Goal: Task Accomplishment & Management: Manage account settings

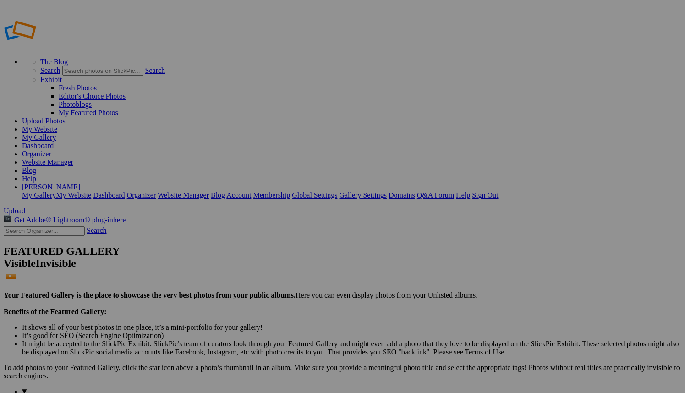
click at [56, 133] on link "My Gallery" at bounding box center [39, 137] width 34 height 8
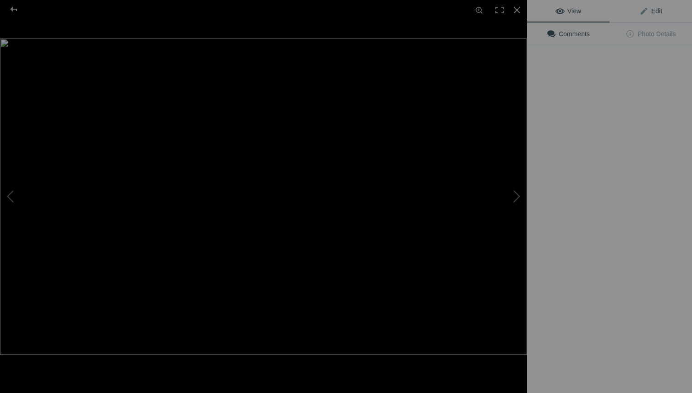
click at [650, 9] on span "Edit" at bounding box center [651, 10] width 23 height 7
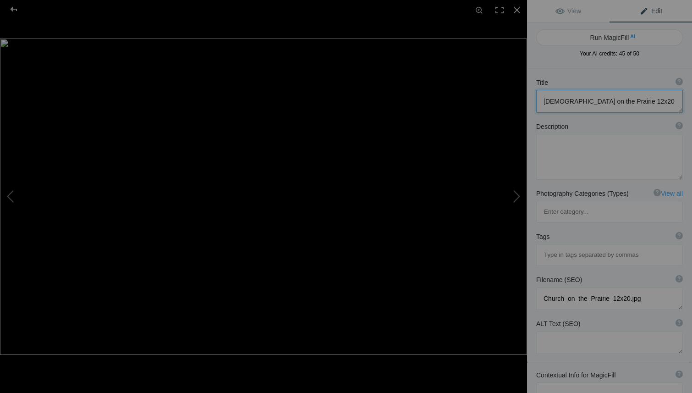
drag, startPoint x: 645, startPoint y: 96, endPoint x: 624, endPoint y: 98, distance: 20.7
click at [624, 98] on textarea at bounding box center [609, 101] width 147 height 23
click at [627, 99] on textarea at bounding box center [609, 101] width 147 height 23
drag, startPoint x: 626, startPoint y: 101, endPoint x: 601, endPoint y: 104, distance: 25.4
click at [601, 104] on textarea at bounding box center [609, 101] width 147 height 23
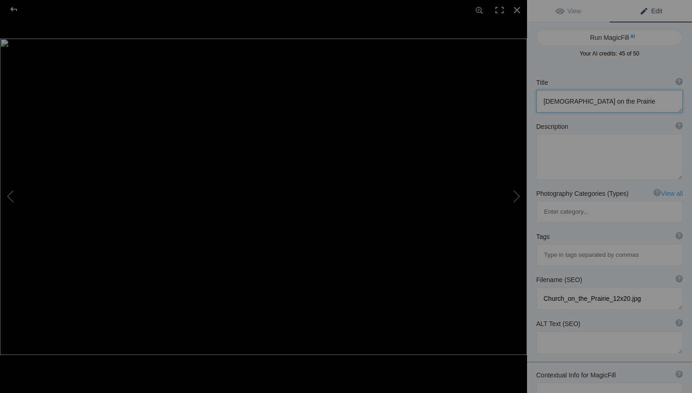
type textarea "Church on the Prairie"
click at [562, 382] on textarea at bounding box center [609, 393] width 147 height 23
type textarea "Western Kansas Church at sunset with summer supercell storm in background"
click at [595, 36] on button "Run MagicFill AI" at bounding box center [609, 37] width 147 height 17
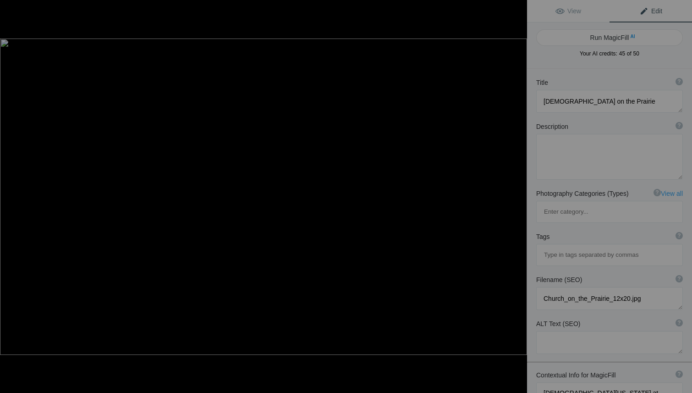
type textarea "Sunset Over Western Kansas Church with Supercell Storm"
type textarea "Experience the stunning beauty of a Western Kansas church bathed in the warm gl…"
type textarea "western-kansas-church-sunset-supercell-storm.jpg"
type textarea "A Western Kansas church at sunset with a summer supercell storm in the backgrou…"
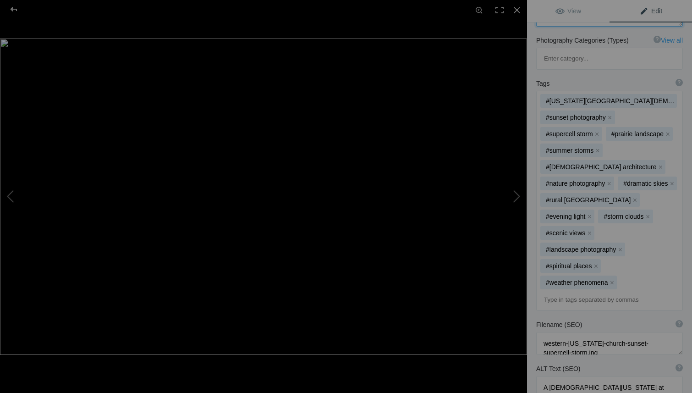
scroll to position [189, 0]
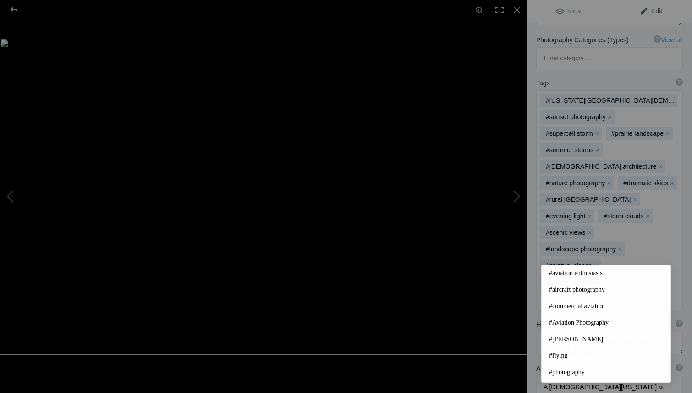
click at [576, 291] on input at bounding box center [610, 299] width 137 height 17
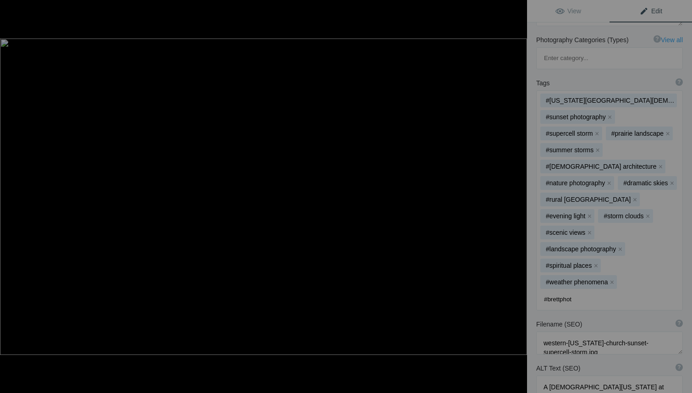
type input "#brettphoto"
type input "#kansasphotographer"
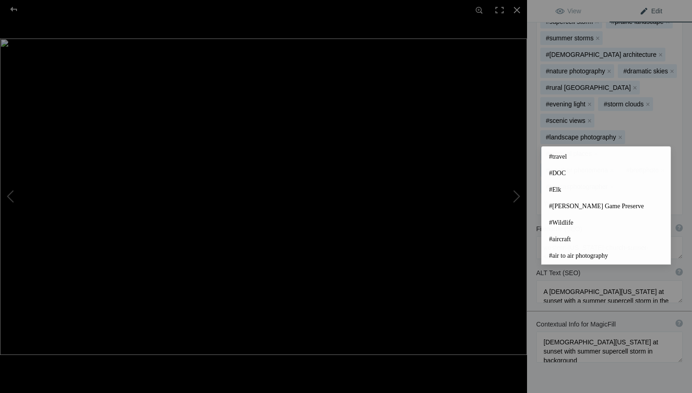
scroll to position [299, 0]
click at [638, 362] on div "Title ? Photo title is one of the highest used Search Engine ranking criteria a…" at bounding box center [609, 124] width 165 height 637
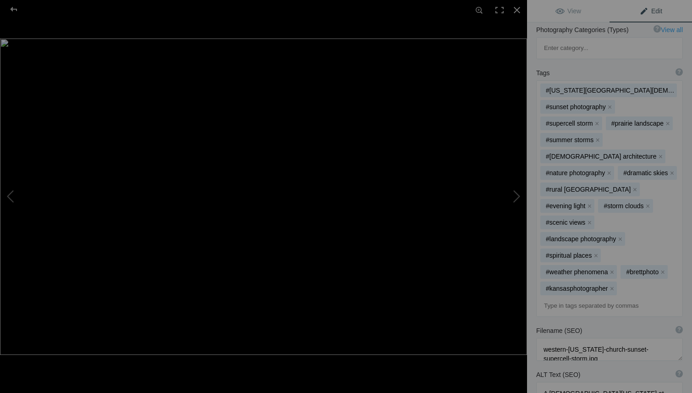
scroll to position [0, 0]
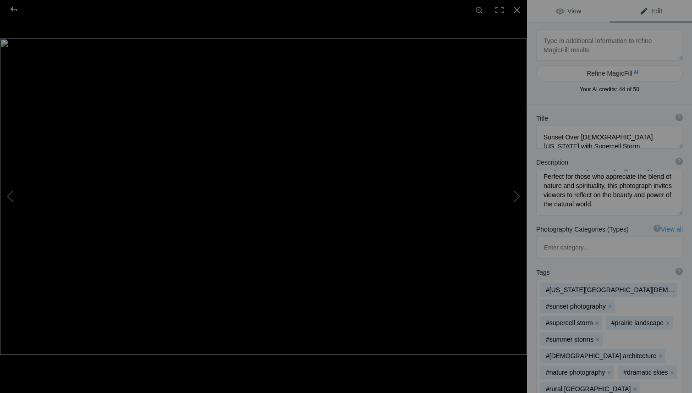
click at [574, 10] on span "View" at bounding box center [569, 10] width 26 height 7
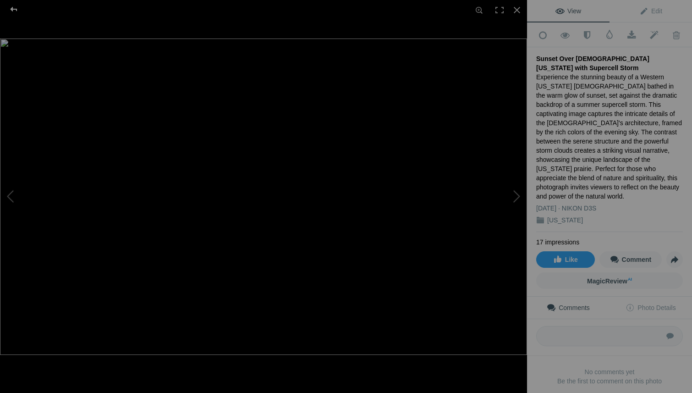
click at [11, 8] on div at bounding box center [13, 9] width 33 height 18
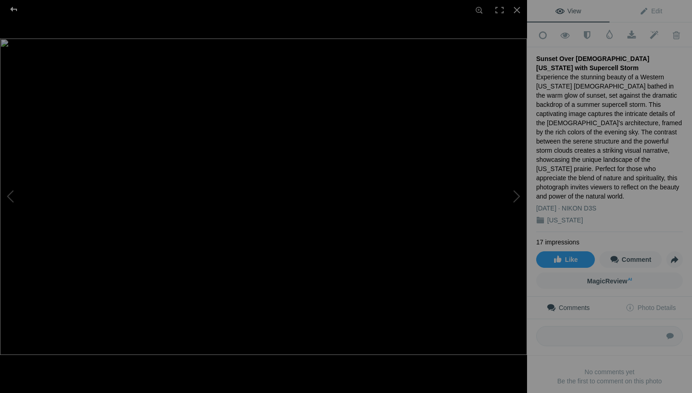
click at [15, 9] on div at bounding box center [13, 9] width 33 height 18
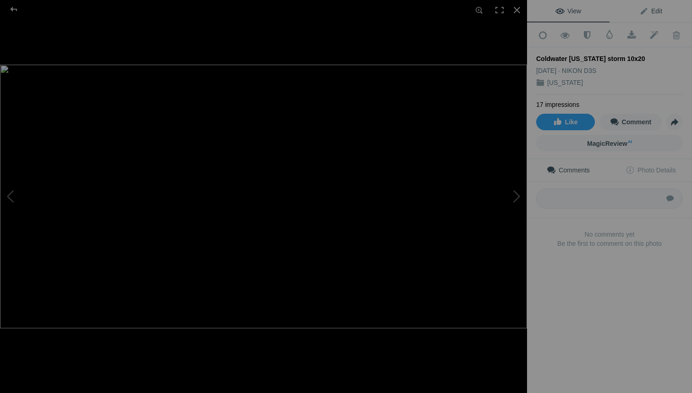
click at [646, 9] on span "Edit" at bounding box center [651, 10] width 23 height 7
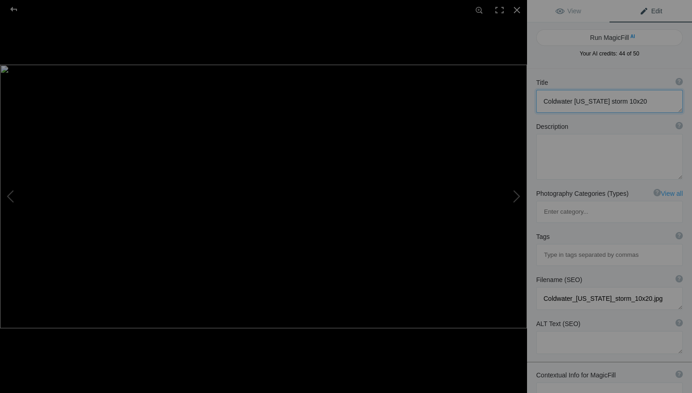
drag, startPoint x: 633, startPoint y: 102, endPoint x: 595, endPoint y: 102, distance: 38.5
click at [595, 102] on textarea at bounding box center [609, 101] width 147 height 23
type textarea "Coldwater Kansas"
click at [576, 382] on textarea at bounding box center [609, 393] width 147 height 23
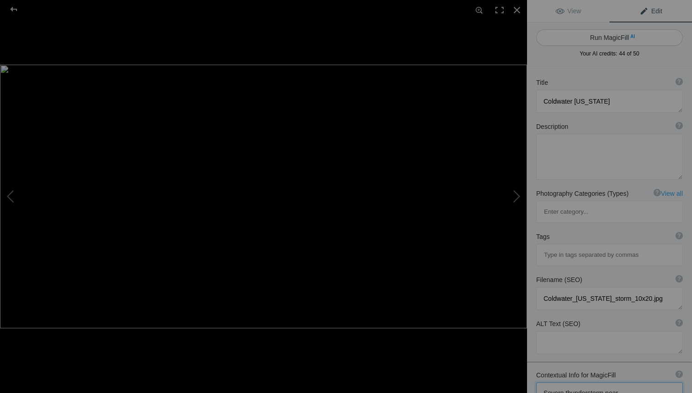
type textarea "Severe thunderstorm near Coldwater Kansas taken by Kansas Commercial photograph…"
click at [600, 33] on button "Run MagicFill AI" at bounding box center [609, 37] width 147 height 17
type textarea "Severe Thunderstorm Over Coldwater, Kansas"
type textarea "Witness the dramatic beauty of a severe thunderstorm captured near Coldwater, K…"
type textarea "severe-thunderstorm-coldwater-kansas.jpg"
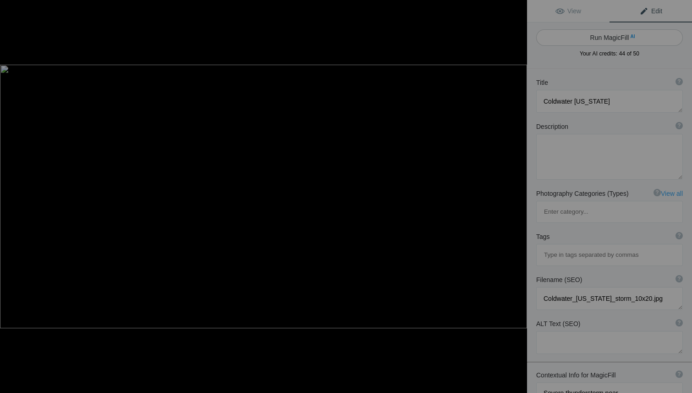
type textarea "A severe thunderstorm with dark swirling clouds and golden light over the lands…"
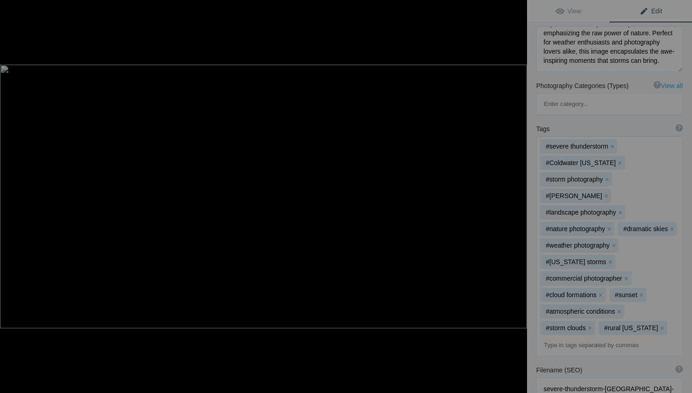
scroll to position [145, 0]
click at [11, 8] on div at bounding box center [13, 9] width 33 height 18
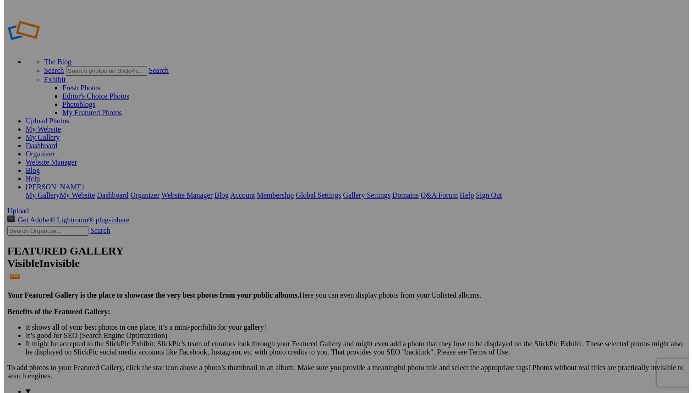
scroll to position [0, 0]
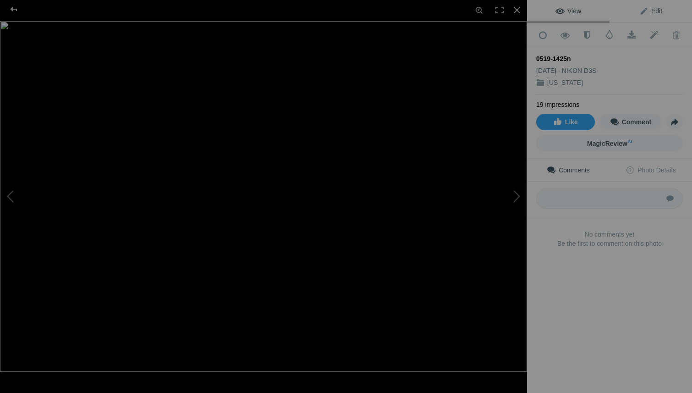
click at [645, 11] on span "Edit" at bounding box center [651, 10] width 23 height 7
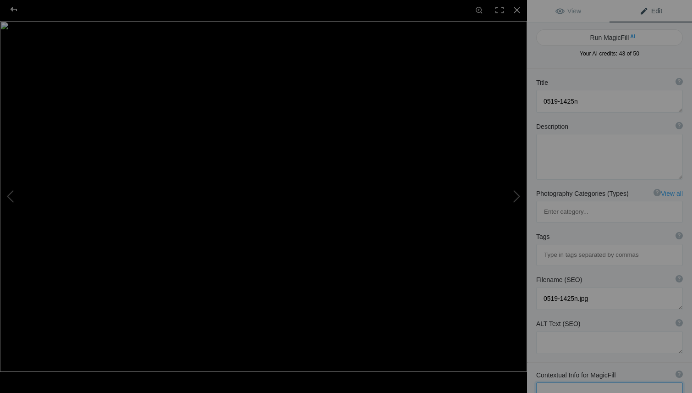
click at [556, 382] on textarea at bounding box center [609, 393] width 147 height 23
type textarea "Q"
drag, startPoint x: 652, startPoint y: 357, endPoint x: 631, endPoint y: 354, distance: 20.8
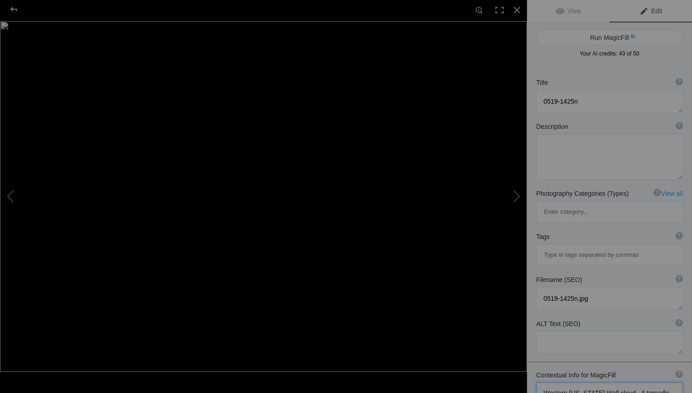
type textarea "Western Kansas Wall cloud, A tornado warned wall cloud over the wheat fields in…"
click at [610, 36] on button "Run MagicFill AI" at bounding box center [609, 37] width 147 height 17
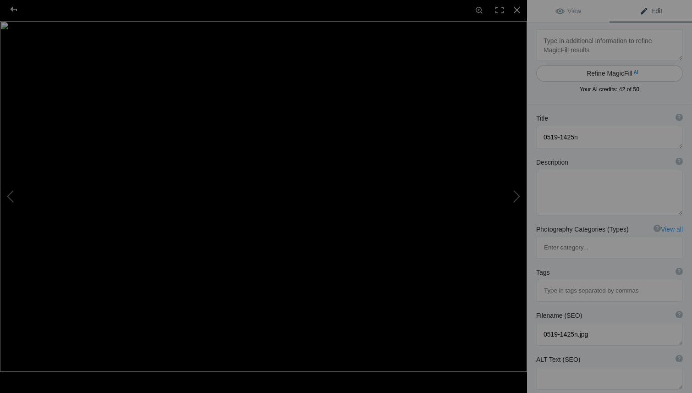
click at [603, 72] on button "Refine MagicFill AI" at bounding box center [609, 73] width 147 height 17
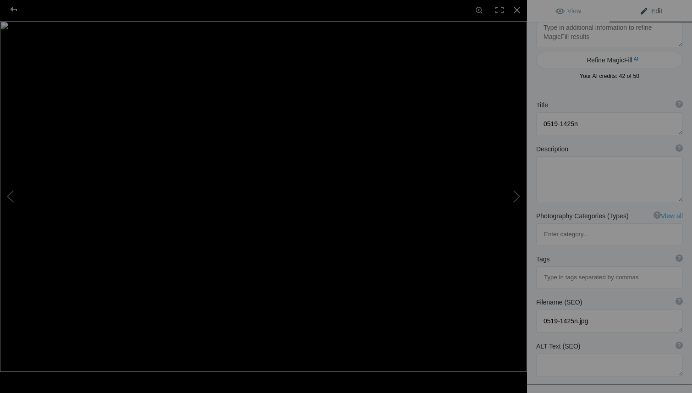
scroll to position [33, 0]
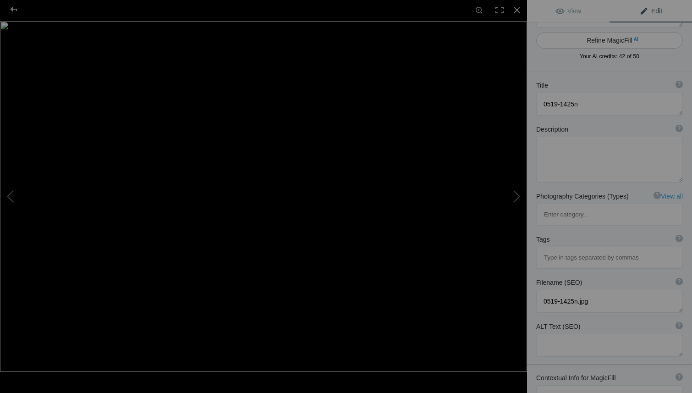
click at [602, 38] on button "Refine MagicFill AI" at bounding box center [609, 40] width 147 height 17
click at [586, 105] on textarea at bounding box center [609, 104] width 147 height 23
drag, startPoint x: 586, startPoint y: 105, endPoint x: 497, endPoint y: 96, distance: 89.8
click at [497, 96] on div "0519-1425n View Edit Refine MagicFill AI Your AI credits: 42 of 50 You have use…" at bounding box center [346, 196] width 692 height 393
type textarea "Western Kansas Wall Cloud"
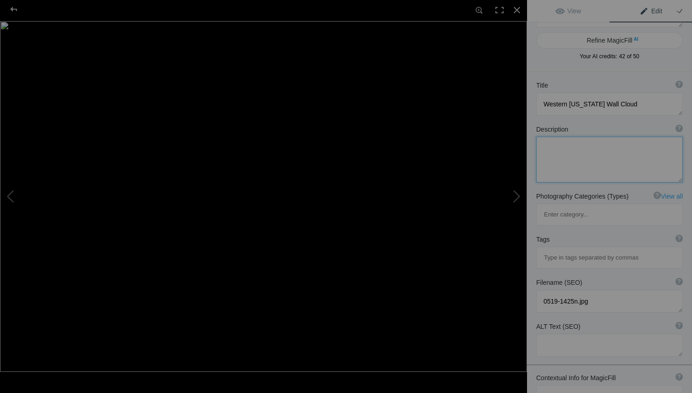
click at [553, 154] on textarea at bounding box center [609, 160] width 147 height 46
drag, startPoint x: 607, startPoint y: 375, endPoint x: 598, endPoint y: 376, distance: 8.3
type textarea "Western Kansas Wall cloud, A tornado warned wall cloud over the wheat fields in…"
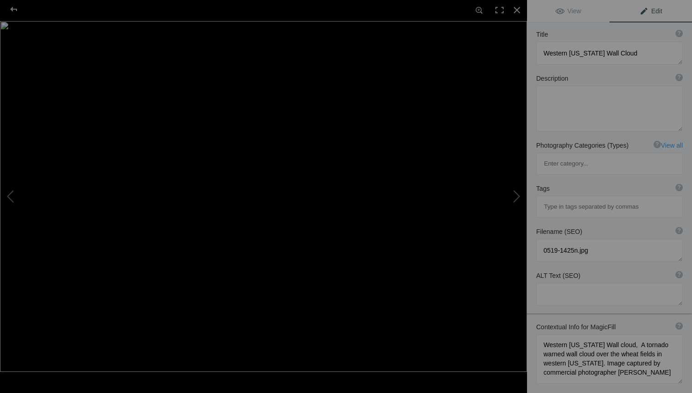
scroll to position [116, 0]
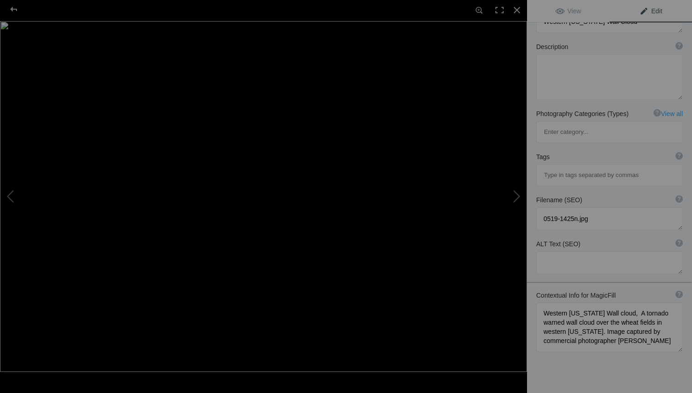
click at [652, 330] on div "Title ? Photo title is one of the highest used Search Engine ranking criteria a…" at bounding box center [609, 209] width 165 height 441
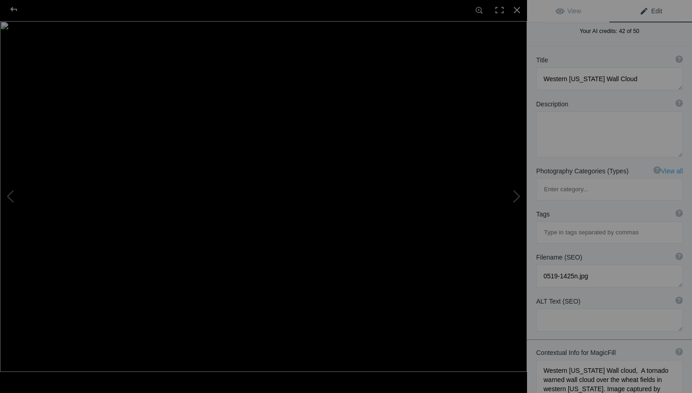
scroll to position [0, 0]
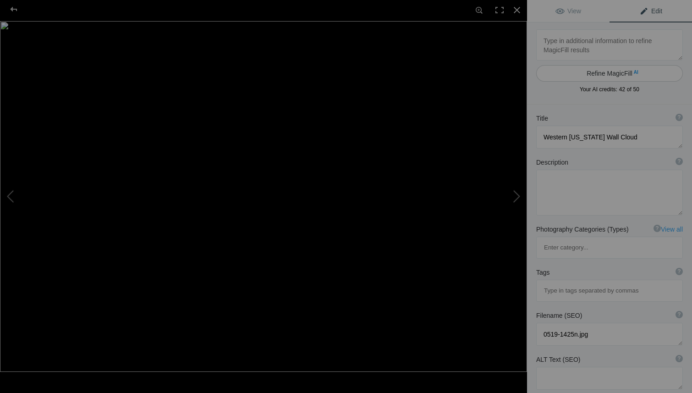
click at [602, 70] on button "Refine MagicFill AI" at bounding box center [609, 73] width 147 height 17
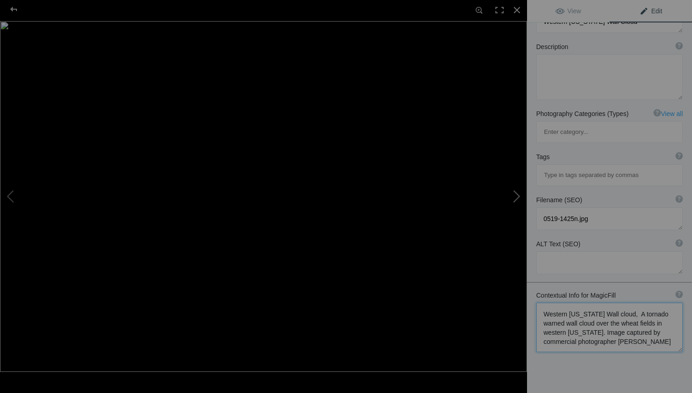
drag, startPoint x: 651, startPoint y: 304, endPoint x: 522, endPoint y: 265, distance: 134.3
click at [552, 286] on div "Contextual Info for MagicFill ? Use this section to add details that aren’t vis…" at bounding box center [609, 321] width 165 height 71
click at [9, 7] on div at bounding box center [13, 9] width 33 height 18
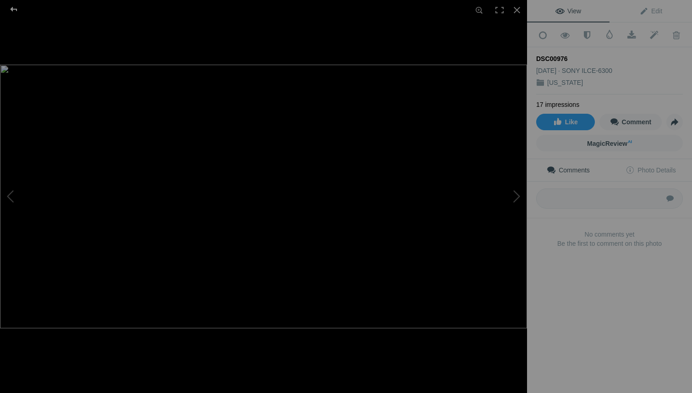
click at [12, 7] on div at bounding box center [13, 9] width 33 height 18
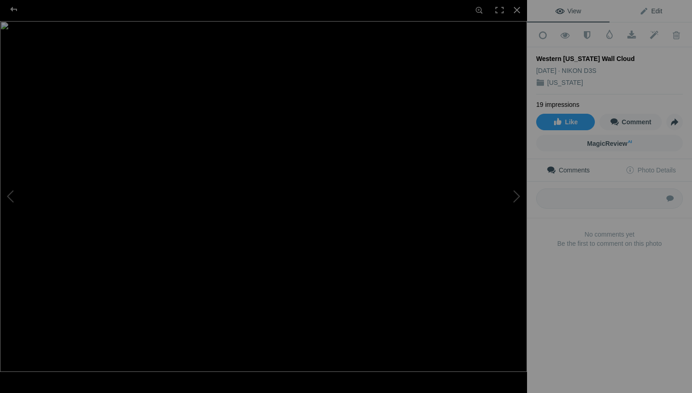
click at [657, 9] on link "Edit" at bounding box center [651, 11] width 83 height 22
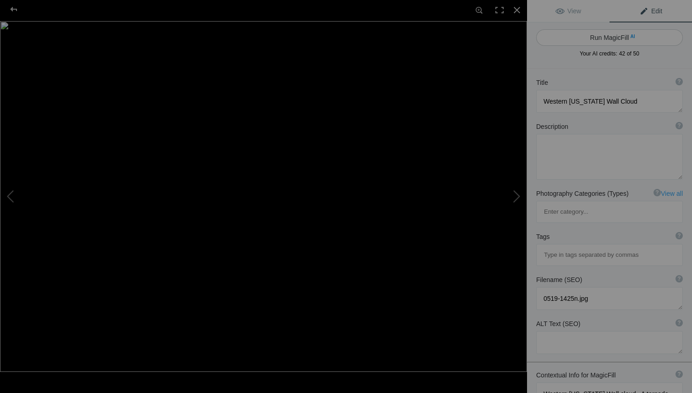
click at [615, 36] on button "Run MagicFill AI" at bounding box center [609, 37] width 147 height 17
type textarea "Dramatic Wall Cloud Over Wheat Fields in Western Kansas"
type textarea "Witness the awe-inspiring sight of a tornado-warned wall cloud looming over the…"
type textarea "western-kansas-wall-cloud-wheat-fields.jpg"
type textarea "A tornado-warned wall cloud over golden wheat fields in western Kansas during a…"
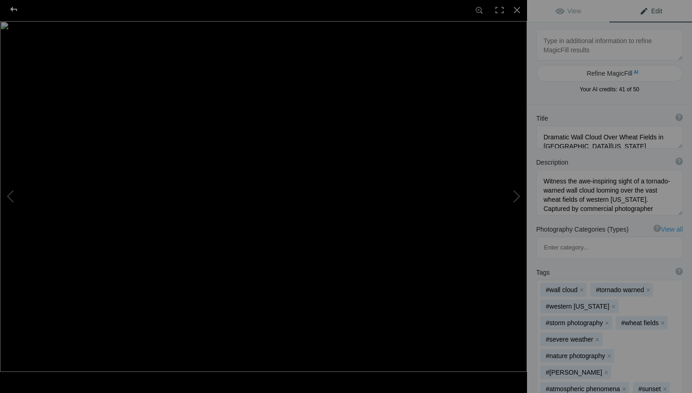
click at [14, 7] on div at bounding box center [13, 9] width 33 height 18
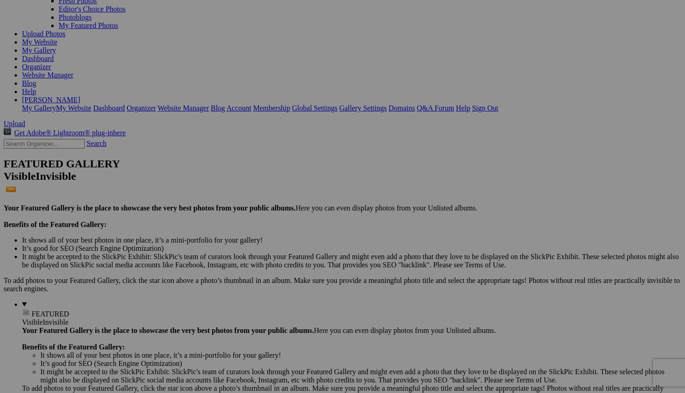
scroll to position [152, 0]
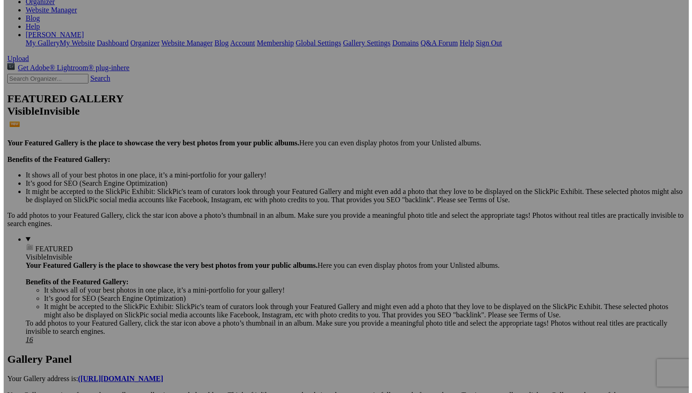
scroll to position [0, 0]
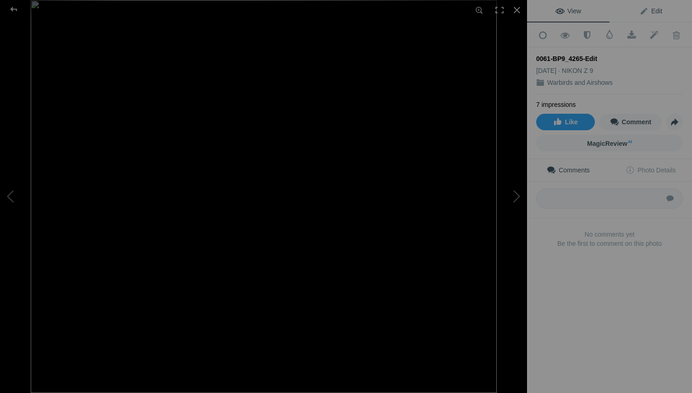
click at [653, 8] on span "Edit" at bounding box center [651, 10] width 23 height 7
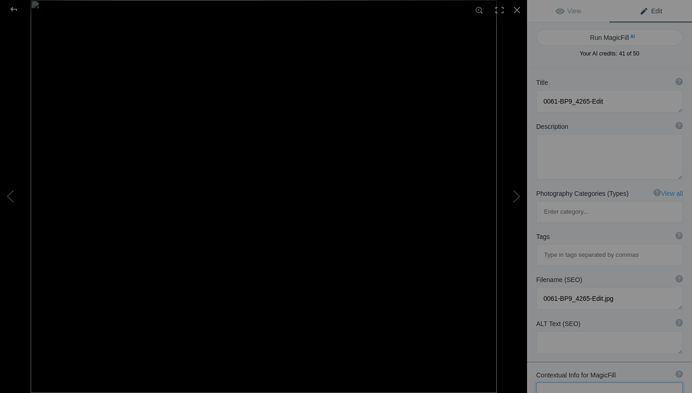
click at [570, 382] on textarea at bounding box center [609, 393] width 147 height 23
type textarea "P-51 Mustang named Gunfighter during a formation flight with B-29 DOC. Photo ta…"
click at [608, 36] on button "Run MagicFill AI" at bounding box center [609, 37] width 147 height 17
type textarea "P-51 Mustang Gunfighter in Formation Flight with B-29 DOC"
type textarea "Experience the thrill of aviation history with this stunning aerial shot of the…"
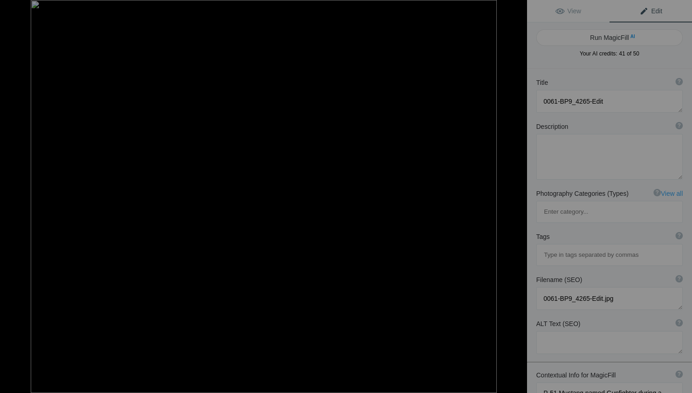
type textarea "p-51-mustang-gunfighter-formation-flight.jpg"
type textarea "Aerial view of the P-51 Mustang named Gunfighter flying in formation with the B…"
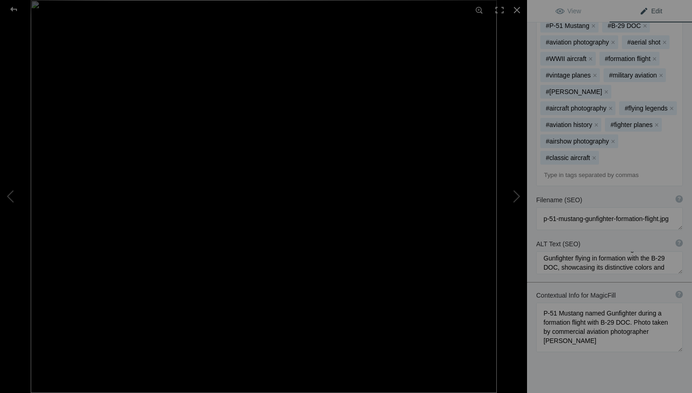
scroll to position [28, 0]
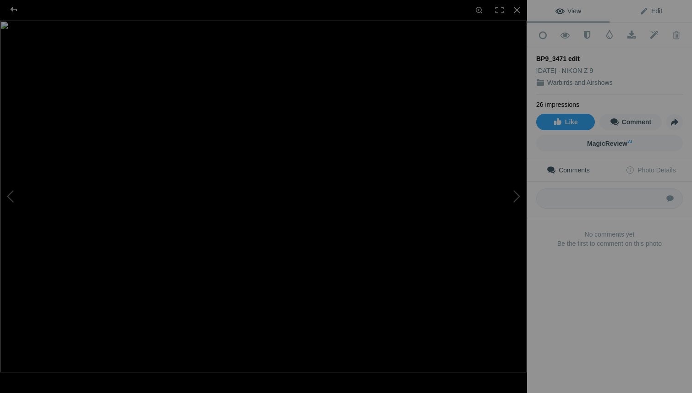
click at [650, 11] on span "Edit" at bounding box center [651, 10] width 23 height 7
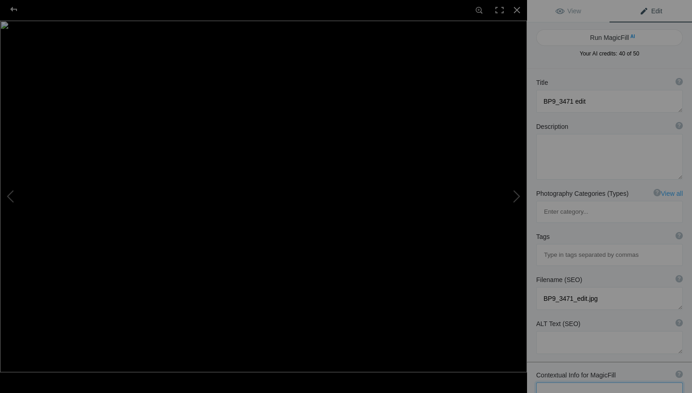
click at [588, 382] on textarea at bounding box center [609, 393] width 147 height 23
type textarea "a"
type textarea "P-51 Mustang during the eclipse in Wichita Kansas. Taken by aviation photograph…"
click at [586, 38] on button "Run MagicFill AI" at bounding box center [609, 37] width 147 height 17
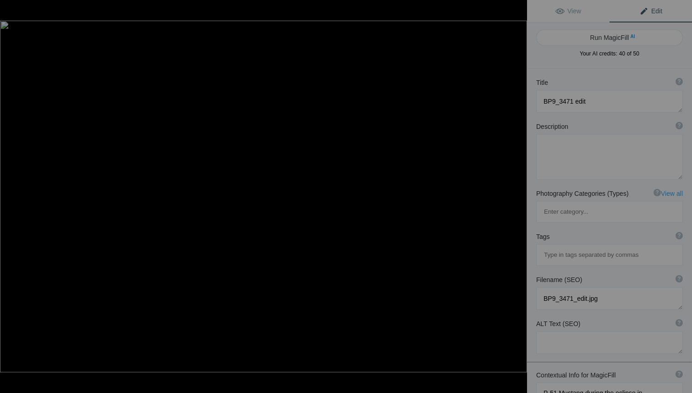
type textarea "P-51 Mustang "Stang Fly" Captured During Eclipse in Wichita, Kansas"
type textarea "Experience the stunning beauty of the P-51 Mustang "Stang Fly," a legendary fig…"
type textarea "p-51-mustang-stang-fly-eclipse-wichita.jpg"
type textarea "P-51 Mustang "Stang Fly" photographed during an eclipse in Wichita, Kansas, sho…"
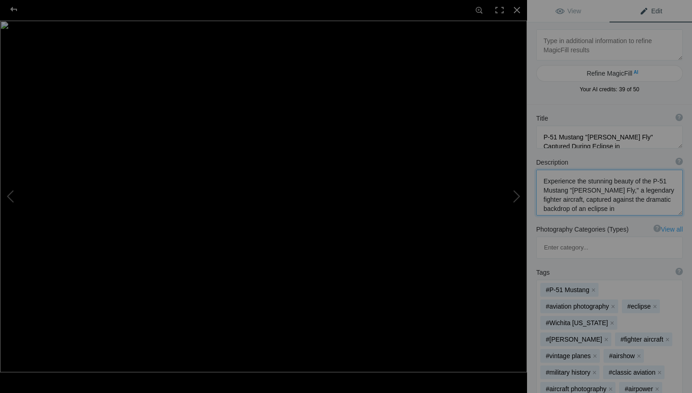
drag, startPoint x: 610, startPoint y: 191, endPoint x: 576, endPoint y: 190, distance: 33.5
click at [576, 190] on textarea at bounding box center [609, 193] width 147 height 46
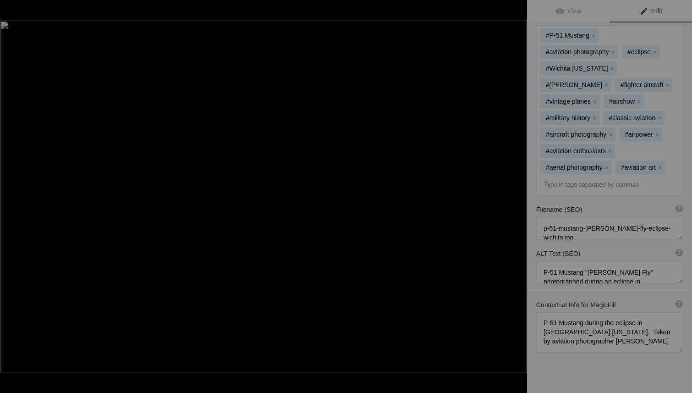
scroll to position [369, 0]
click at [14, 9] on div at bounding box center [13, 9] width 33 height 18
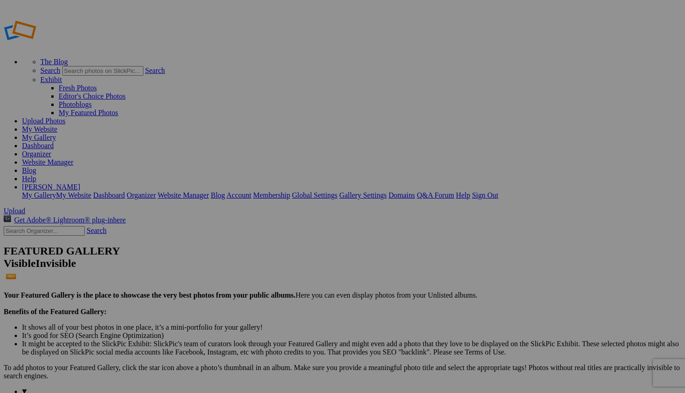
type textarea "Experience the stunning beauty of the P-51 Mustang a legendary fighter aircraft…"
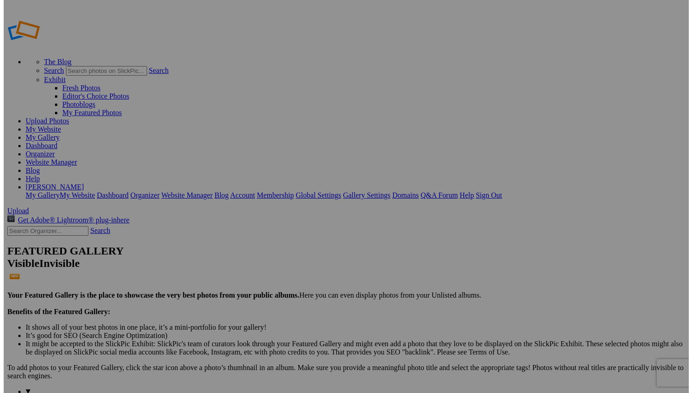
scroll to position [0, 0]
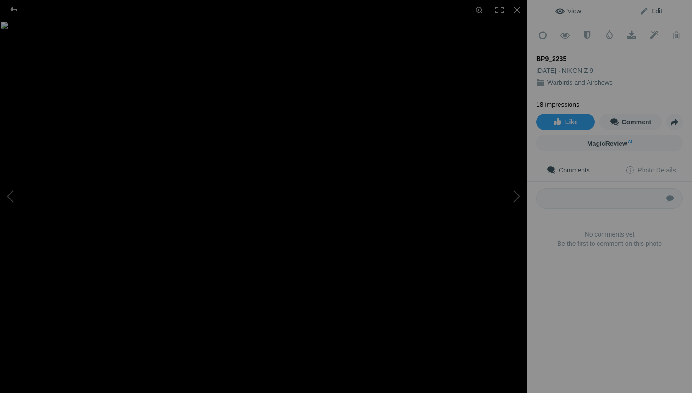
click at [651, 9] on span "Edit" at bounding box center [651, 10] width 23 height 7
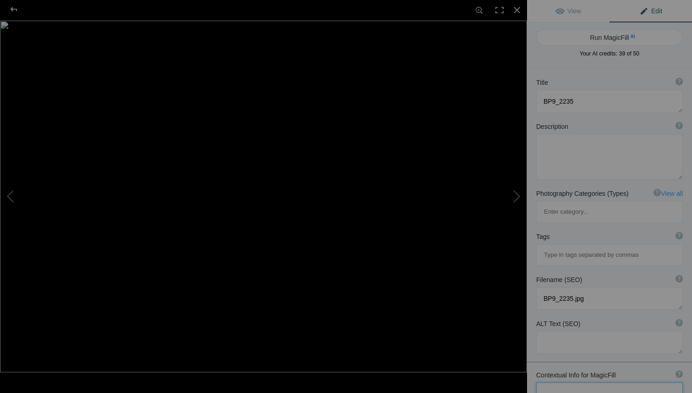
click at [591, 382] on textarea at bounding box center [609, 393] width 147 height 23
type textarea "F-22 Raptor with vapor cloud and rainbow during a demonstration flight in 2024 …"
click at [613, 31] on button "Run MagicFill AI" at bounding box center [609, 34] width 147 height 17
type textarea "F-22 Raptor Demonstration Flight with Vapor Cloud and Rainbow at MCAS Miramar A…"
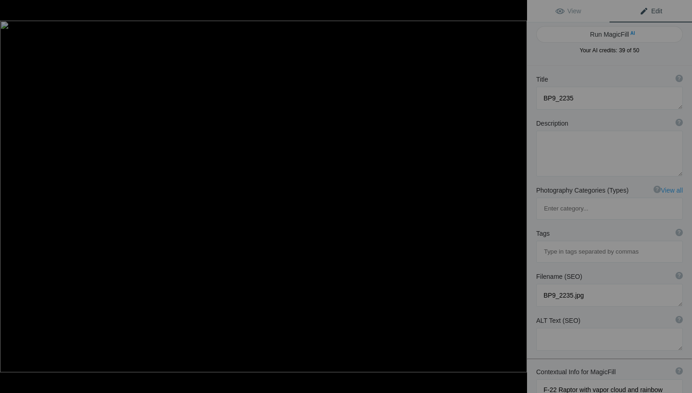
type textarea "Experience the breathtaking spectacle of the F-22 Raptor as it soars through th…"
type textarea "f-22-raptor-demonstration-vapor-cloud-rainbow.jpg"
type textarea "F-22 Raptor performing a demonstration flight with a vapor cloud and rainbow at…"
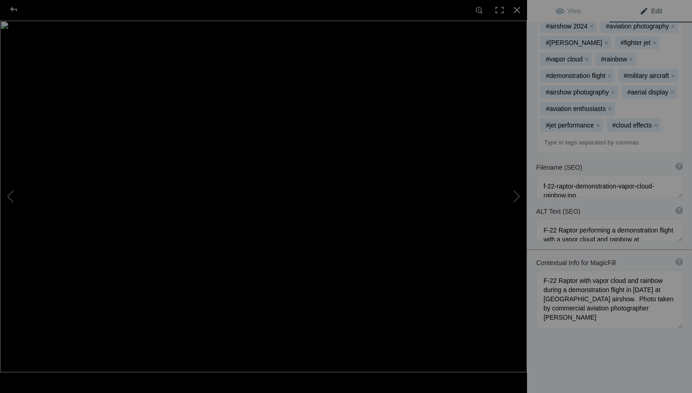
scroll to position [290, 0]
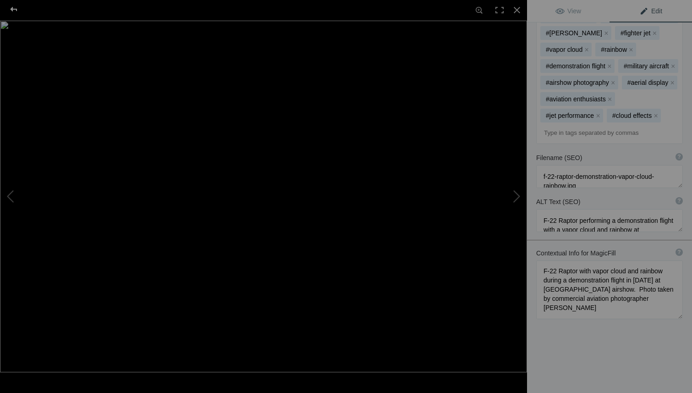
click at [11, 8] on div at bounding box center [13, 9] width 33 height 18
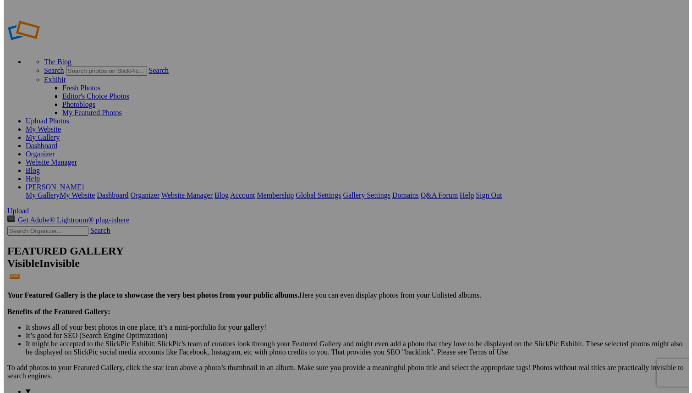
scroll to position [0, 0]
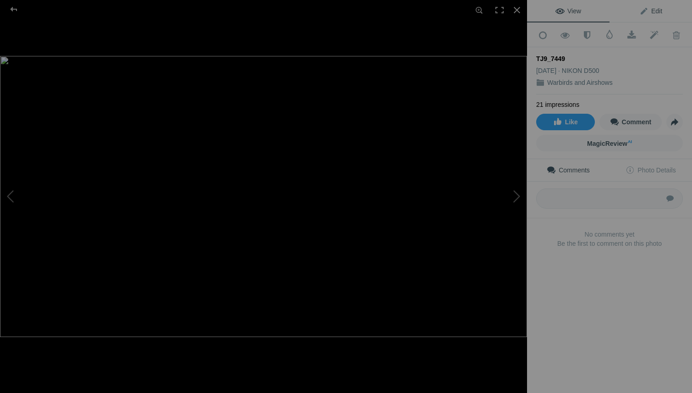
click at [650, 10] on span "Edit" at bounding box center [651, 10] width 23 height 7
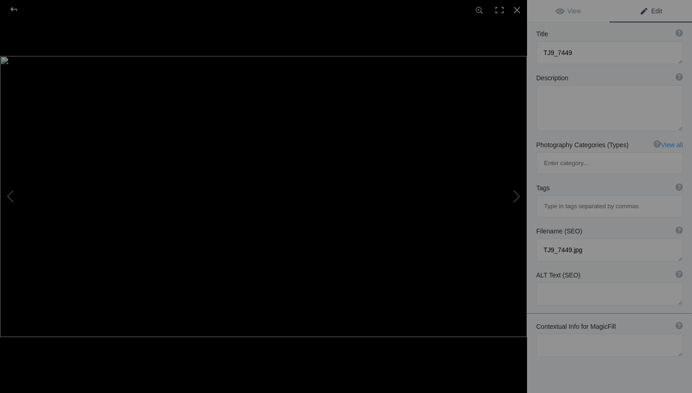
scroll to position [57, 0]
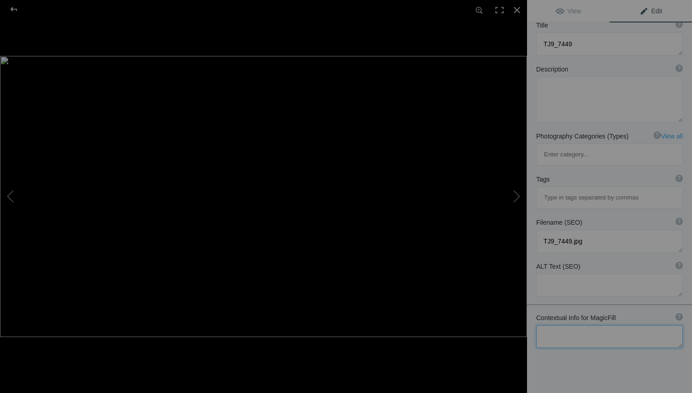
click at [566, 325] on textarea at bounding box center [609, 336] width 147 height 23
click at [582, 98] on textarea at bounding box center [609, 100] width 147 height 46
click at [548, 88] on textarea at bounding box center [609, 100] width 147 height 46
click at [566, 90] on textarea at bounding box center [609, 100] width 147 height 46
click at [637, 94] on textarea at bounding box center [609, 100] width 147 height 46
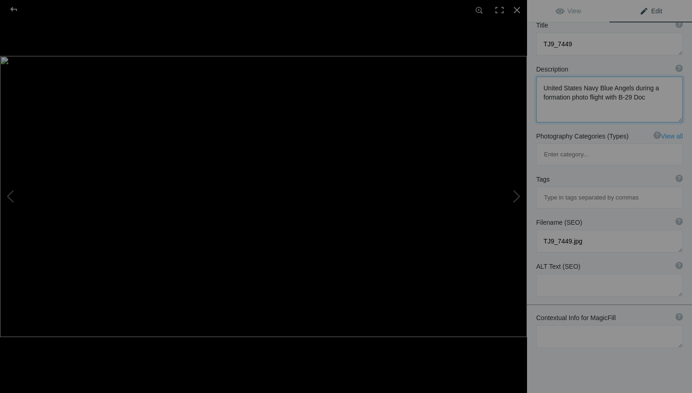
type textarea "United States Navy Blue Angels during a formation photo flight with B-29 Doc"
click at [579, 325] on textarea at bounding box center [609, 336] width 147 height 23
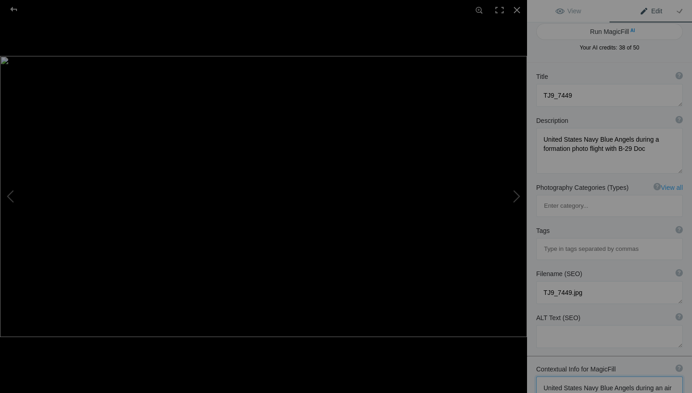
scroll to position [0, 0]
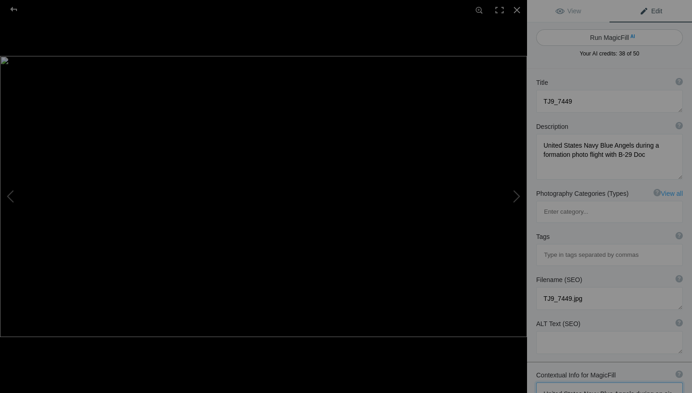
type textarea "United States Navy Blue Angels during an air to air photo flight with B-29 DOC.…"
click at [597, 36] on button "Run MagicFill AI" at bounding box center [609, 37] width 147 height 17
type textarea "United States Navy Blue Angels Formation Flight with B-29 DOC"
type textarea "Experience the breathtaking aerial display of the United States Navy Blue Angel…"
type textarea "navy-blue-angels-b29-doc-formation-flight.jpg"
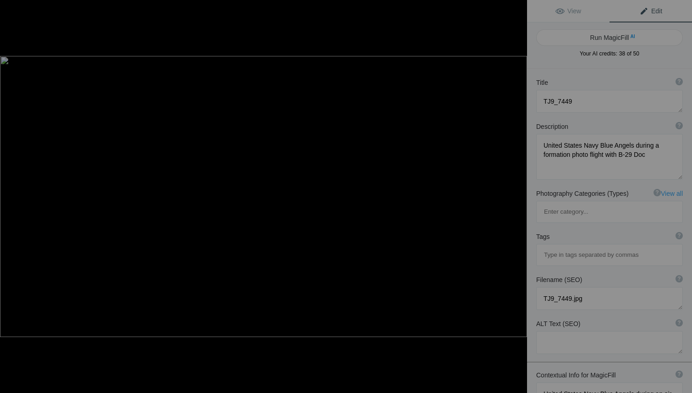
type textarea "Aerial view of the United States Navy Blue Angels performing a formation flight…"
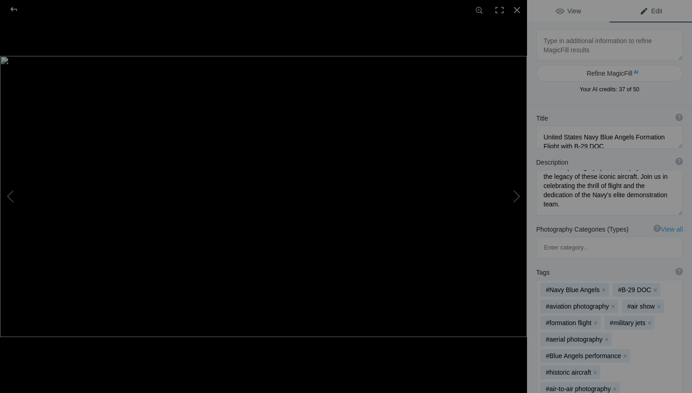
click at [569, 8] on span "View" at bounding box center [569, 10] width 26 height 7
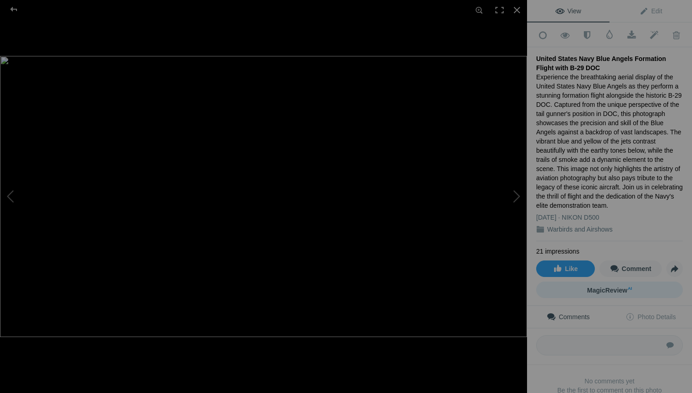
click at [590, 287] on span "MagicReview AI" at bounding box center [609, 290] width 45 height 7
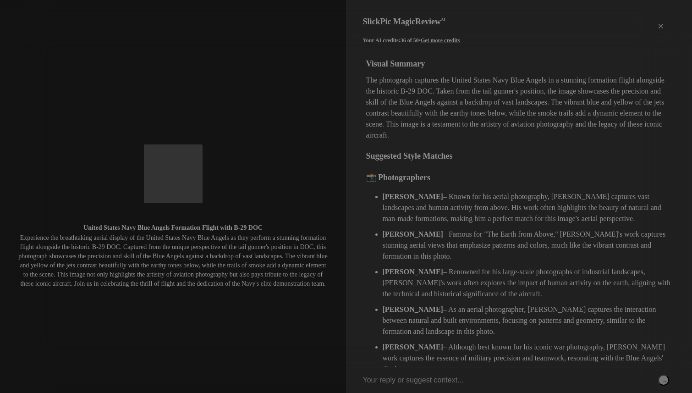
click at [662, 17] on div "×" at bounding box center [661, 26] width 28 height 18
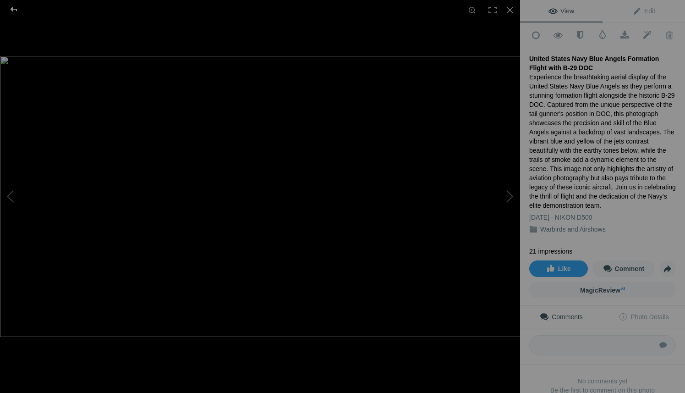
click at [11, 8] on div at bounding box center [13, 9] width 33 height 18
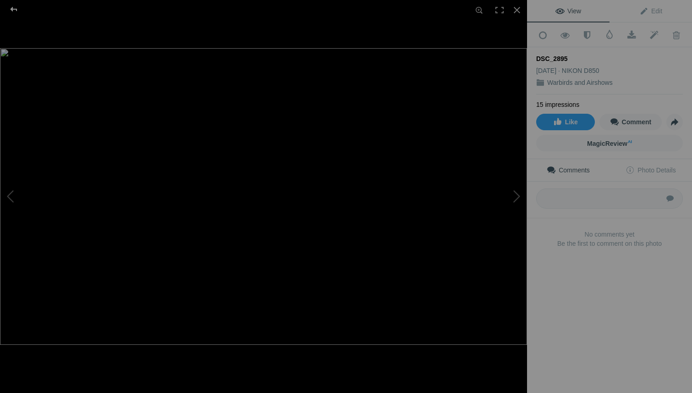
click at [14, 7] on div at bounding box center [13, 9] width 33 height 18
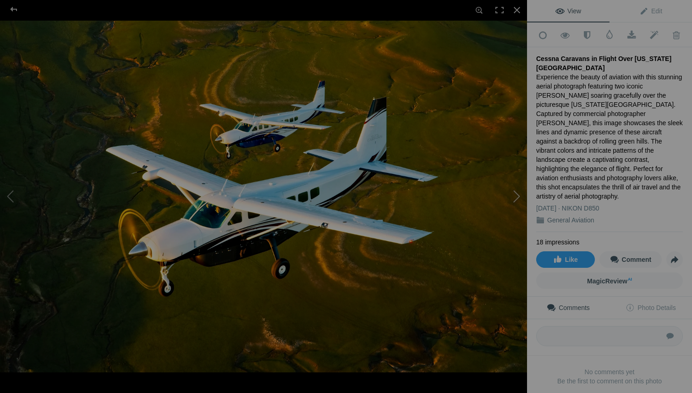
click at [517, 198] on button at bounding box center [493, 197] width 69 height 142
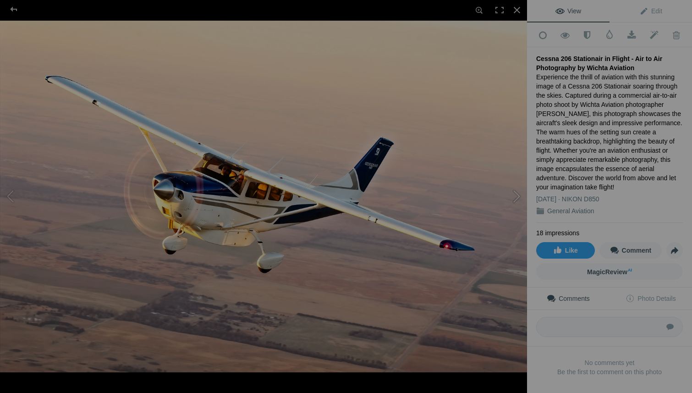
click at [515, 193] on button at bounding box center [493, 197] width 69 height 142
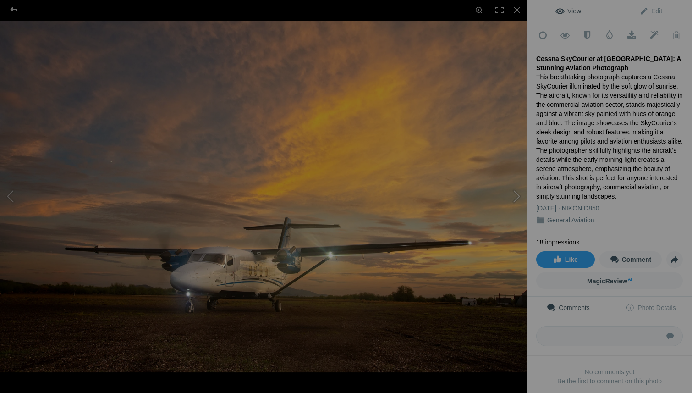
click at [515, 193] on button at bounding box center [493, 197] width 69 height 142
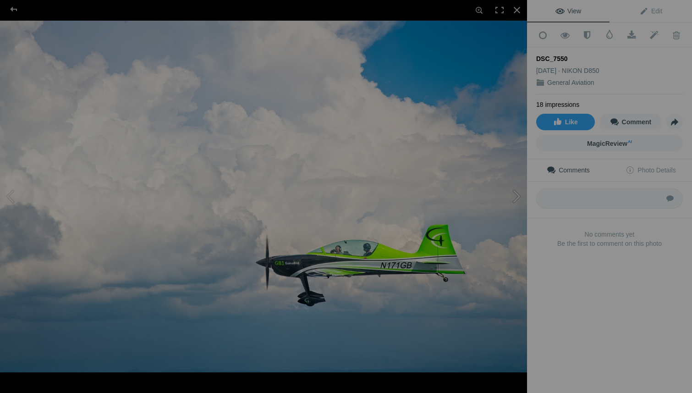
click at [517, 192] on button at bounding box center [493, 197] width 69 height 142
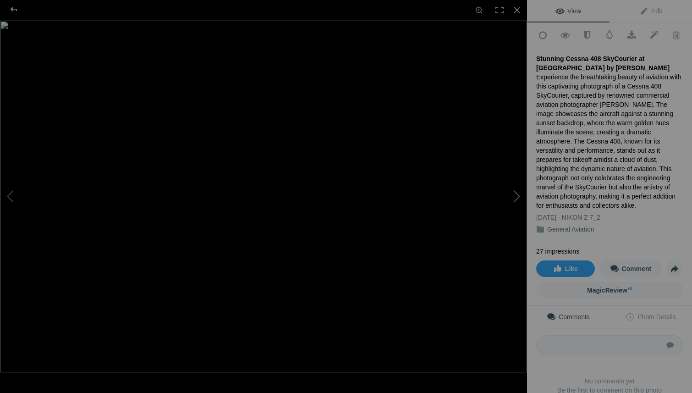
click at [517, 192] on button at bounding box center [493, 197] width 69 height 142
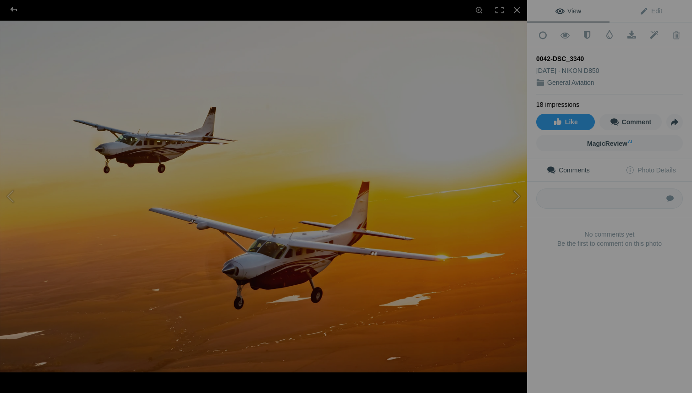
click at [516, 197] on button at bounding box center [493, 197] width 69 height 142
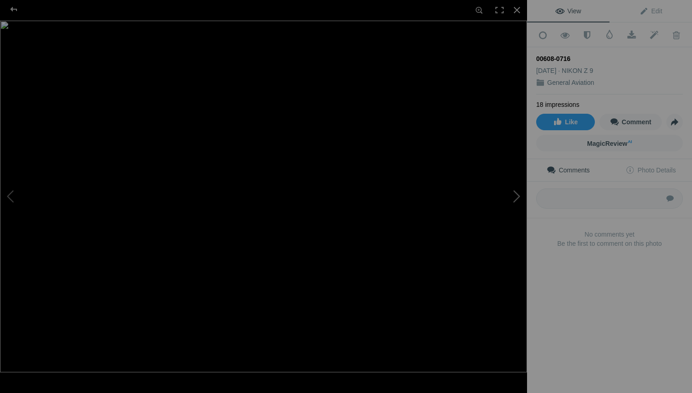
click at [516, 196] on button at bounding box center [493, 197] width 69 height 142
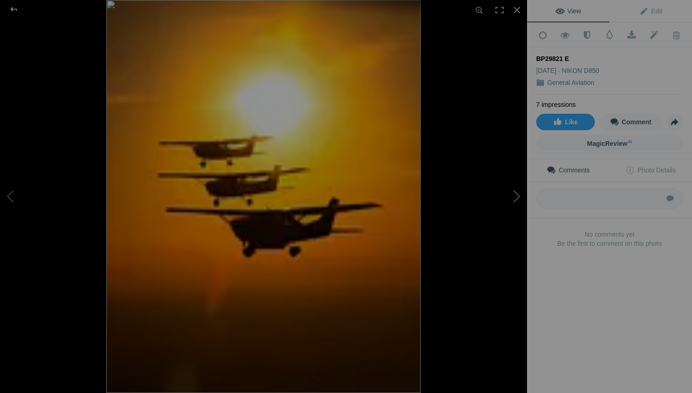
click at [516, 196] on button at bounding box center [493, 197] width 69 height 142
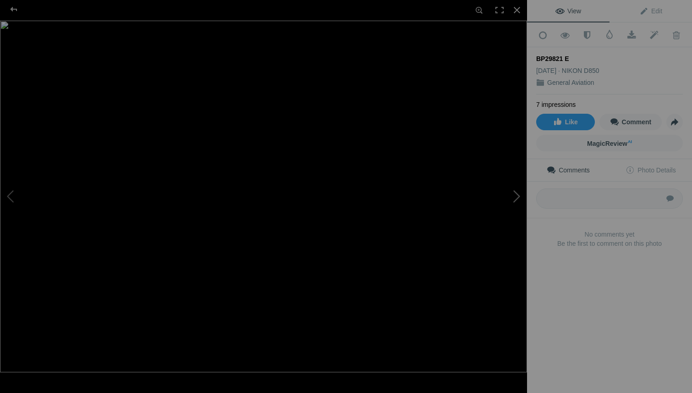
click at [516, 196] on button at bounding box center [493, 197] width 69 height 142
click at [120, 43] on img at bounding box center [263, 197] width 527 height 352
